Goal: Task Accomplishment & Management: Manage account settings

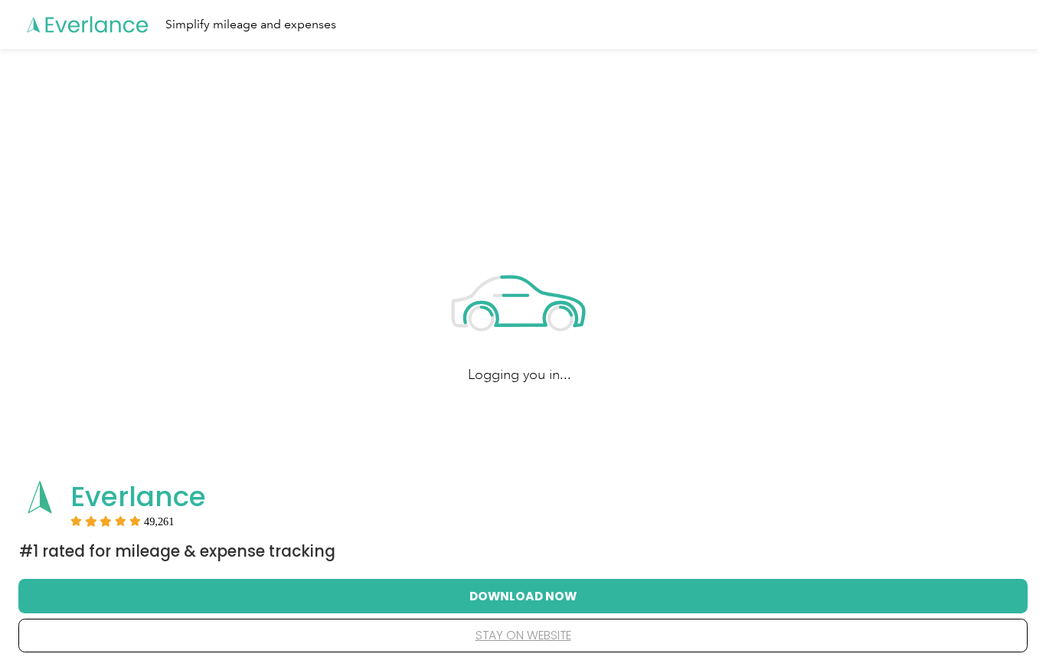
click at [515, 636] on button "stay on website" at bounding box center [523, 636] width 960 height 32
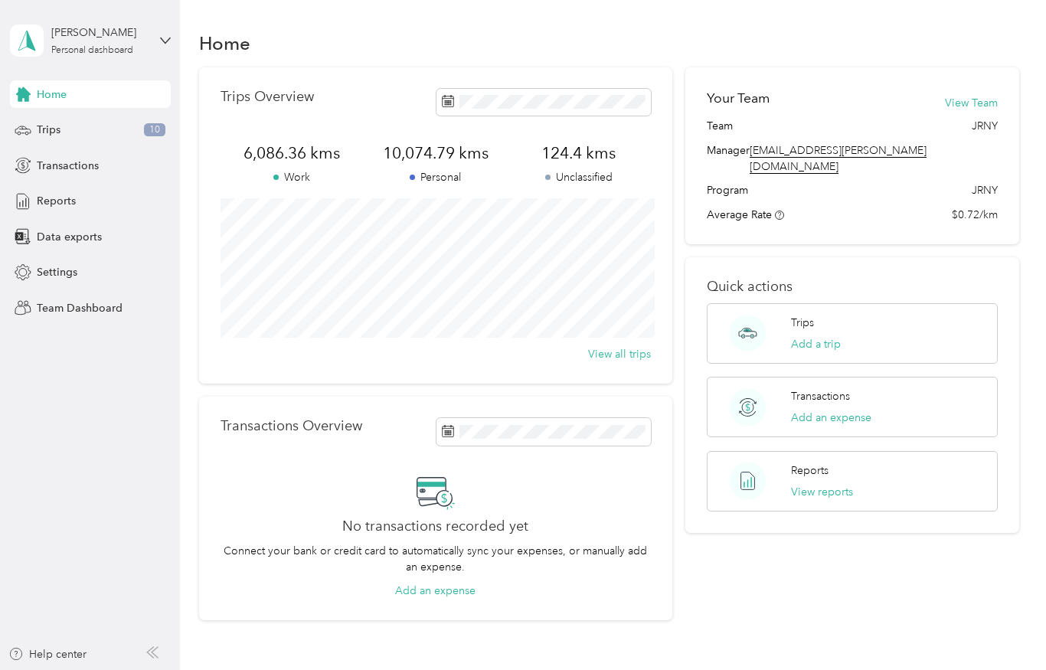
click at [70, 43] on div "[PERSON_NAME] Personal dashboard" at bounding box center [99, 40] width 96 height 31
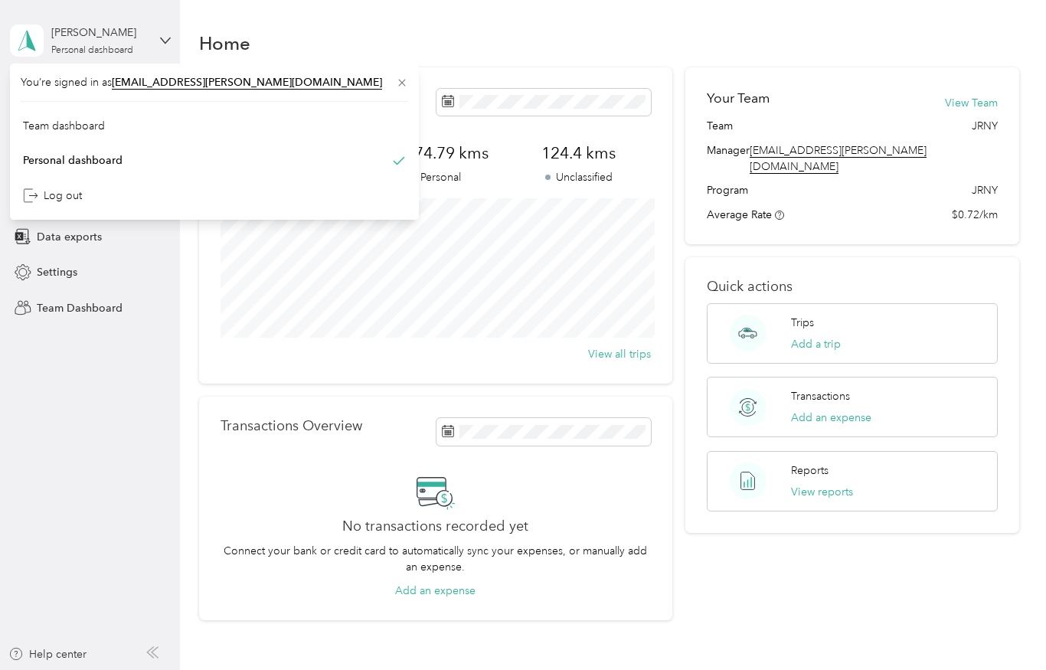
click at [65, 127] on div "Team dashboard" at bounding box center [64, 126] width 82 height 16
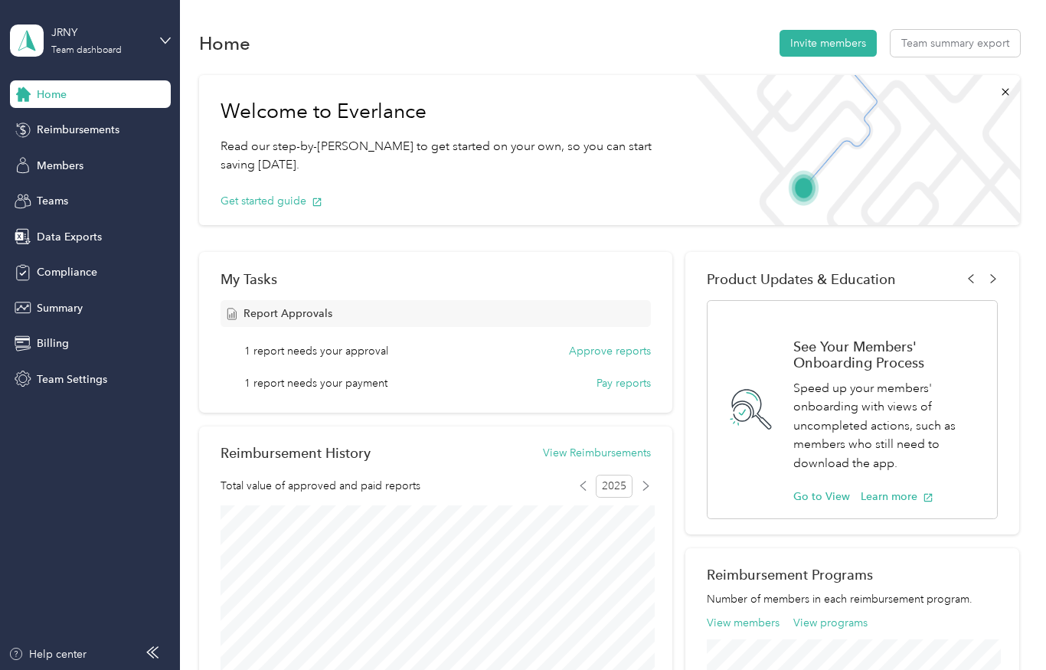
click at [595, 354] on button "Approve reports" at bounding box center [610, 351] width 82 height 16
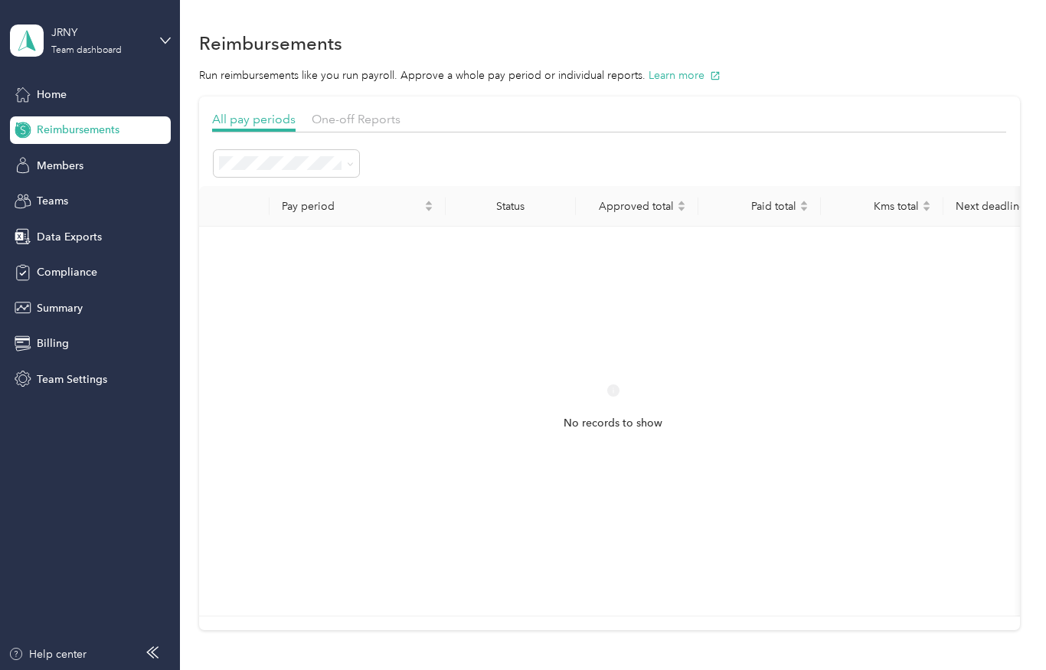
click at [364, 126] on div "One-off Reports" at bounding box center [356, 119] width 89 height 19
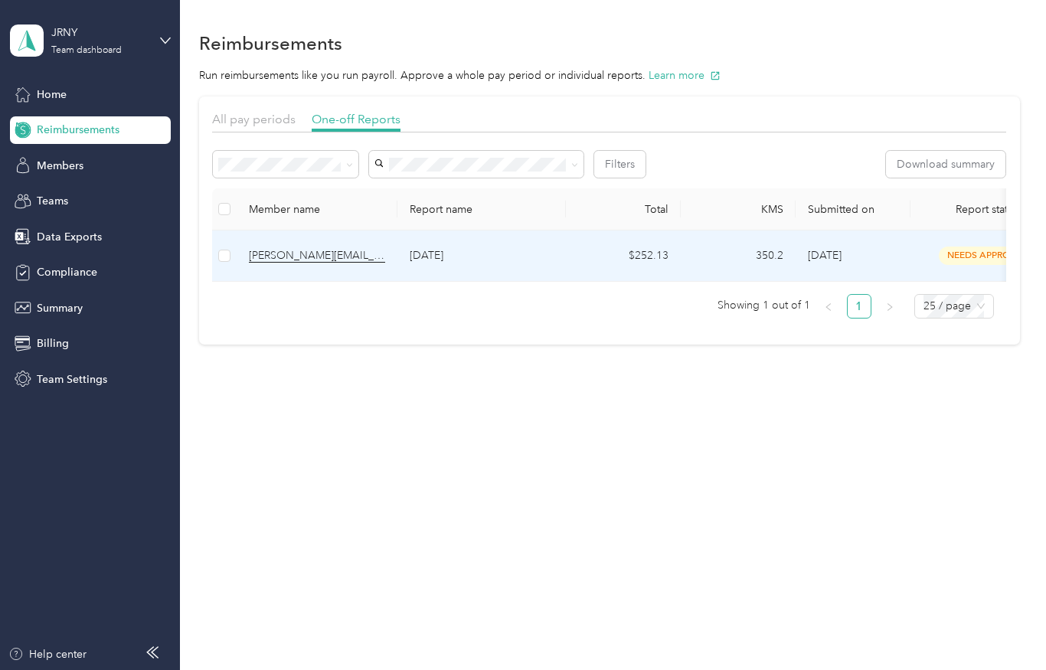
click at [451, 254] on p "[DATE]" at bounding box center [482, 255] width 144 height 17
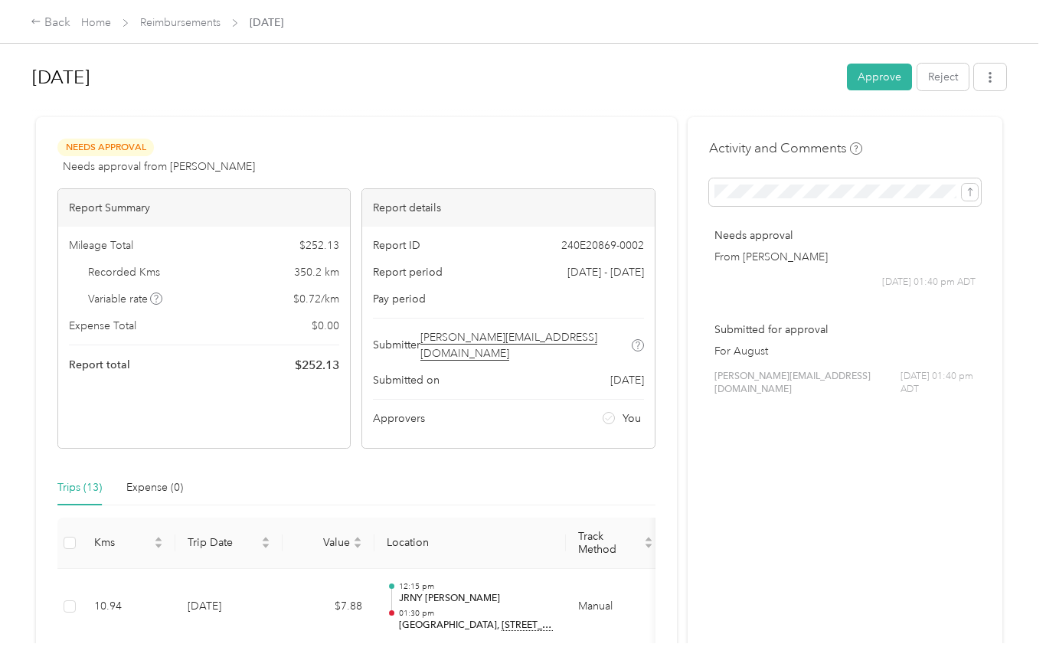
click at [877, 84] on button "Approve" at bounding box center [879, 77] width 65 height 27
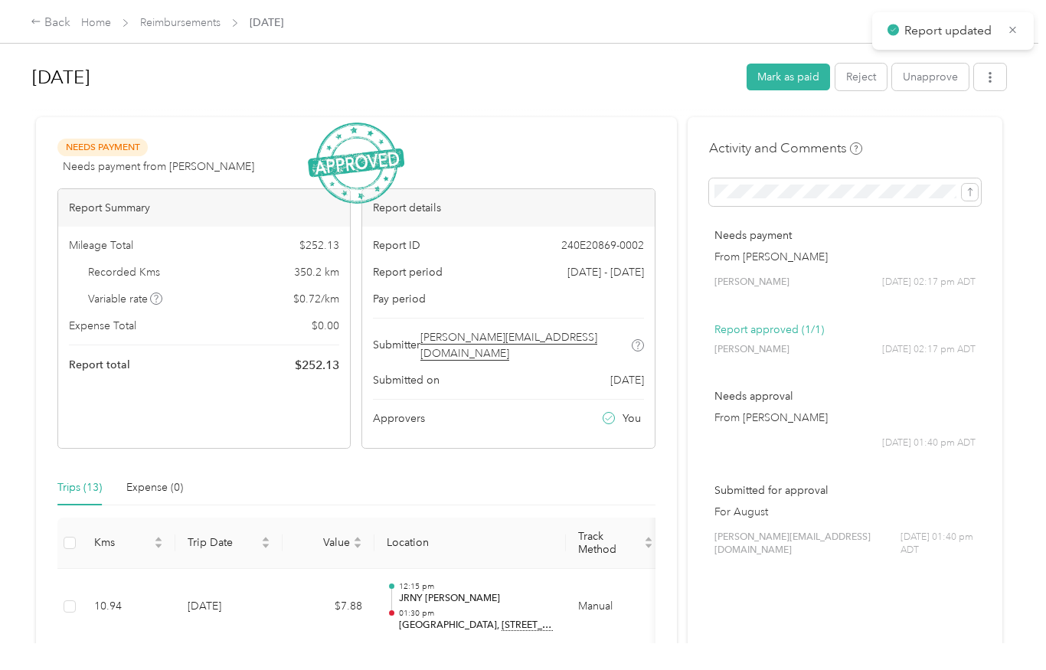
click at [991, 80] on button "button" at bounding box center [990, 77] width 32 height 27
click at [945, 139] on span "Download" at bounding box center [954, 134] width 51 height 16
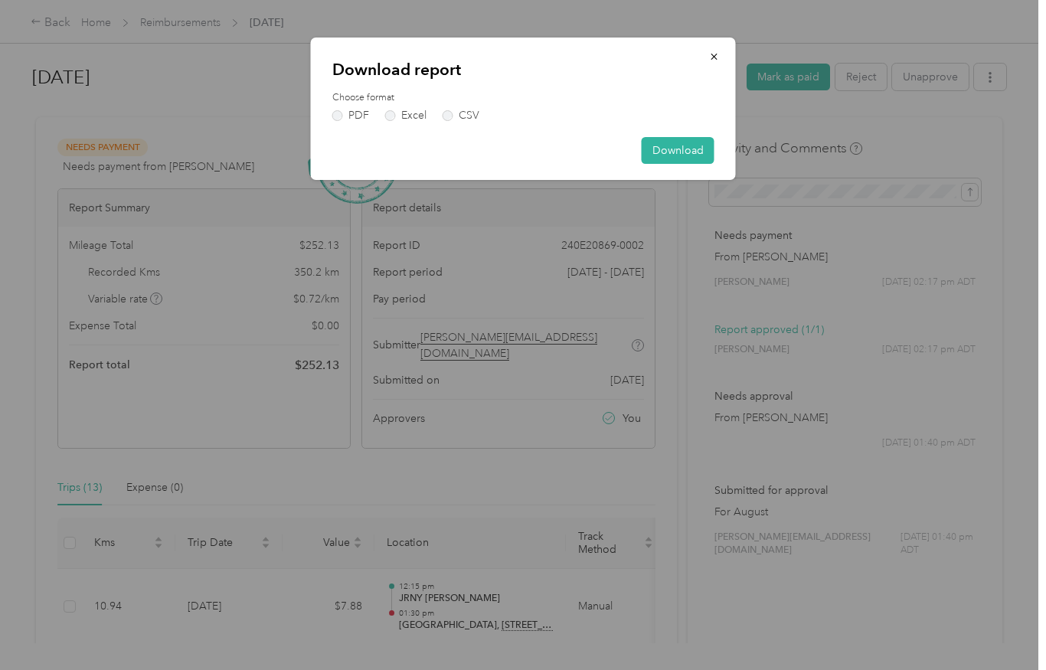
click at [343, 114] on label "PDF" at bounding box center [350, 115] width 37 height 11
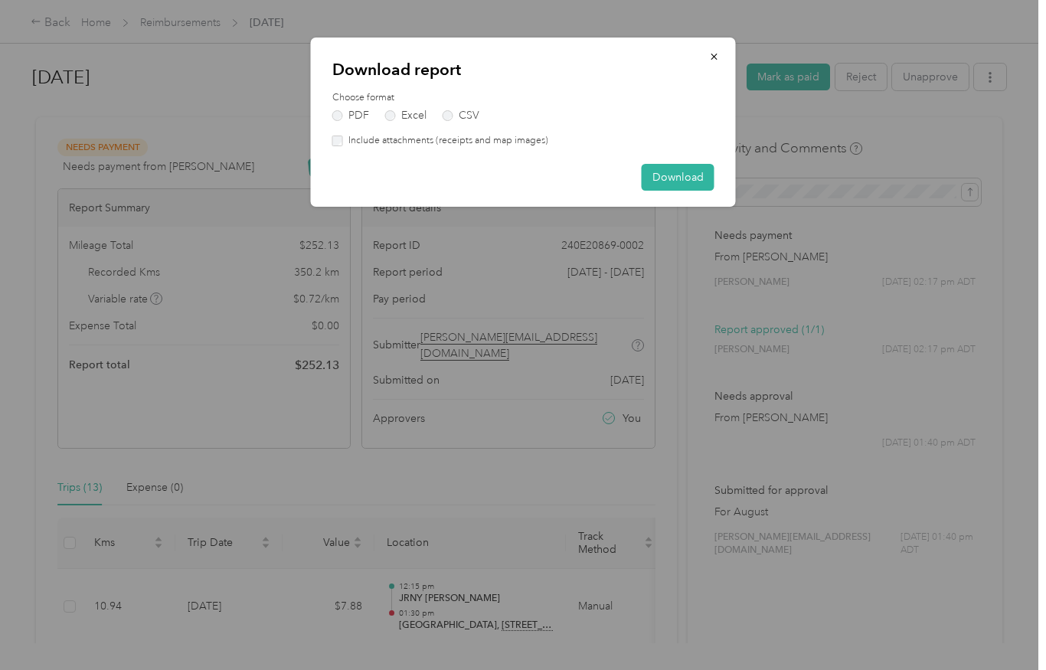
click at [675, 178] on button "Download" at bounding box center [678, 177] width 73 height 27
